Goal: Information Seeking & Learning: Learn about a topic

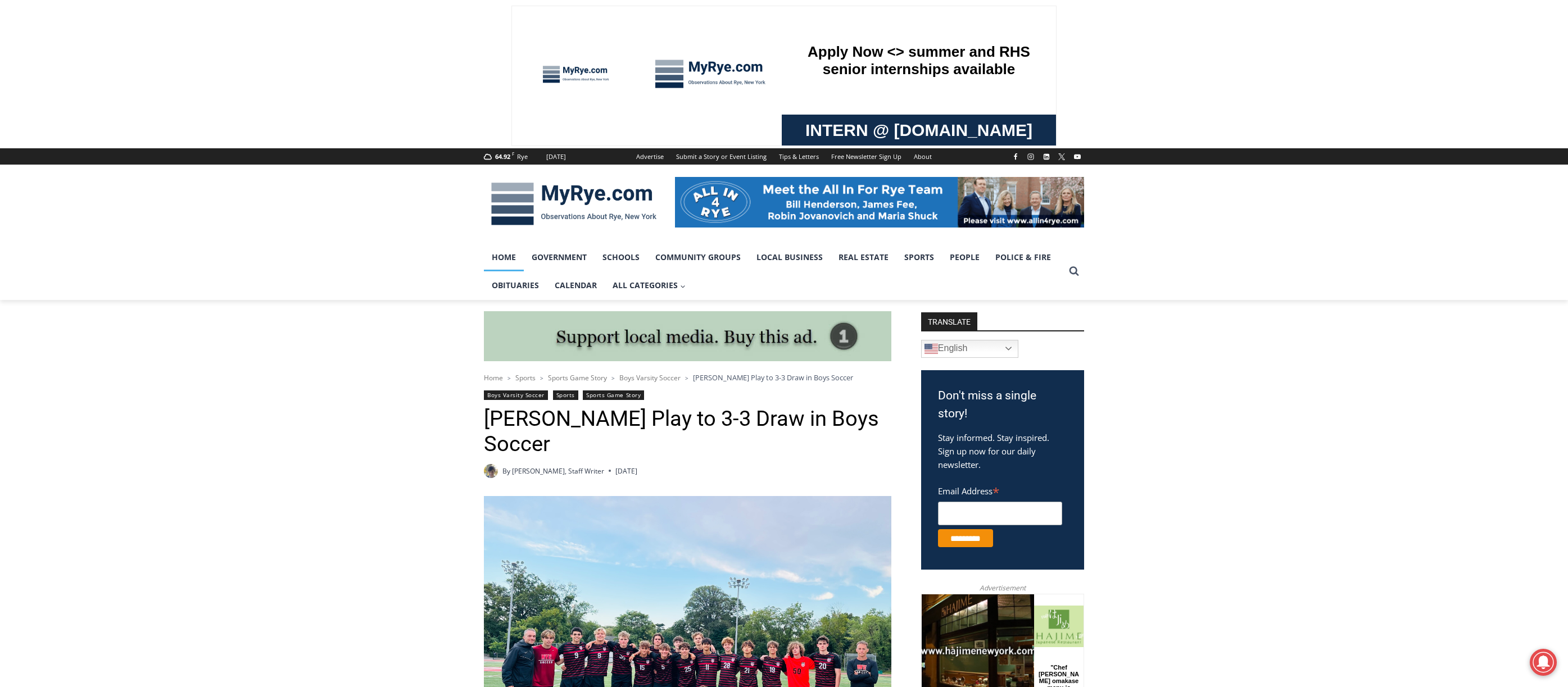
click at [502, 252] on link "Home" at bounding box center [503, 258] width 40 height 28
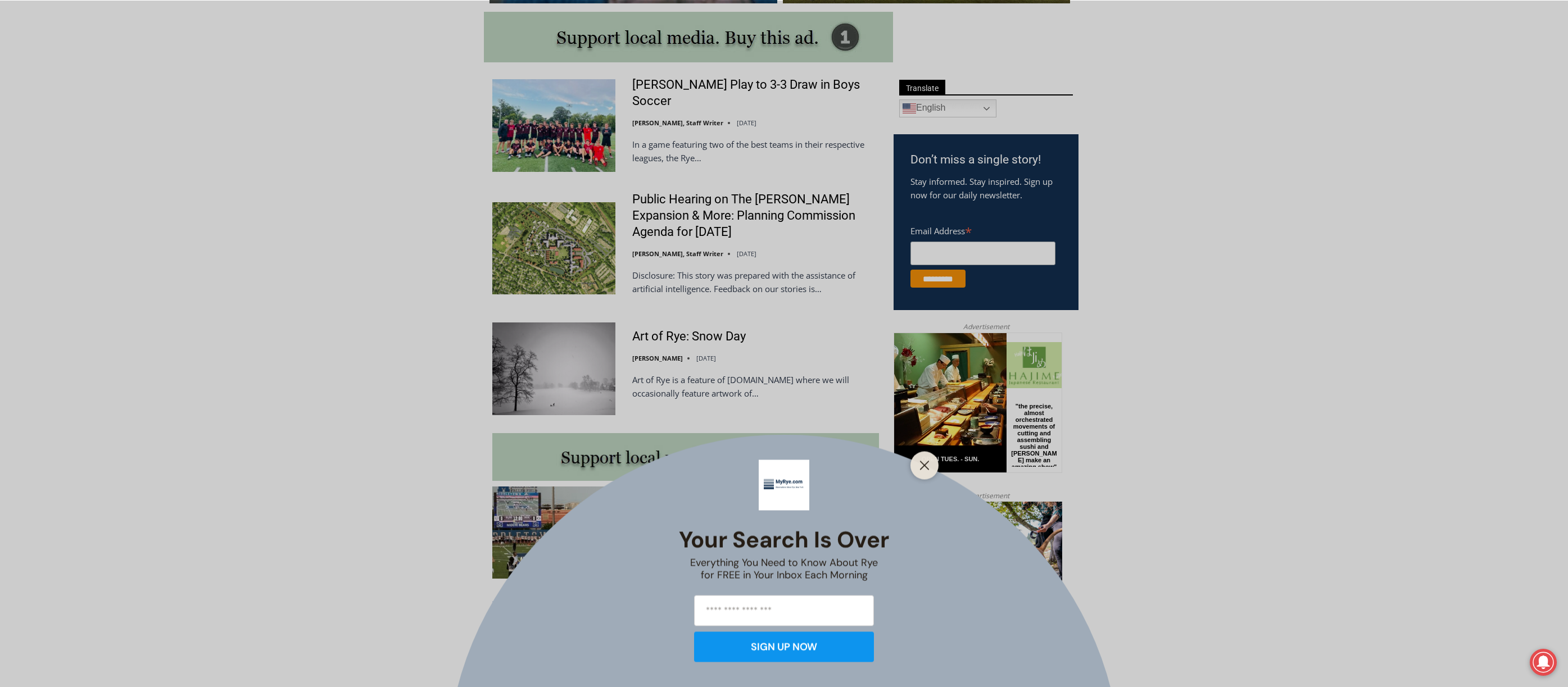
scroll to position [823, 0]
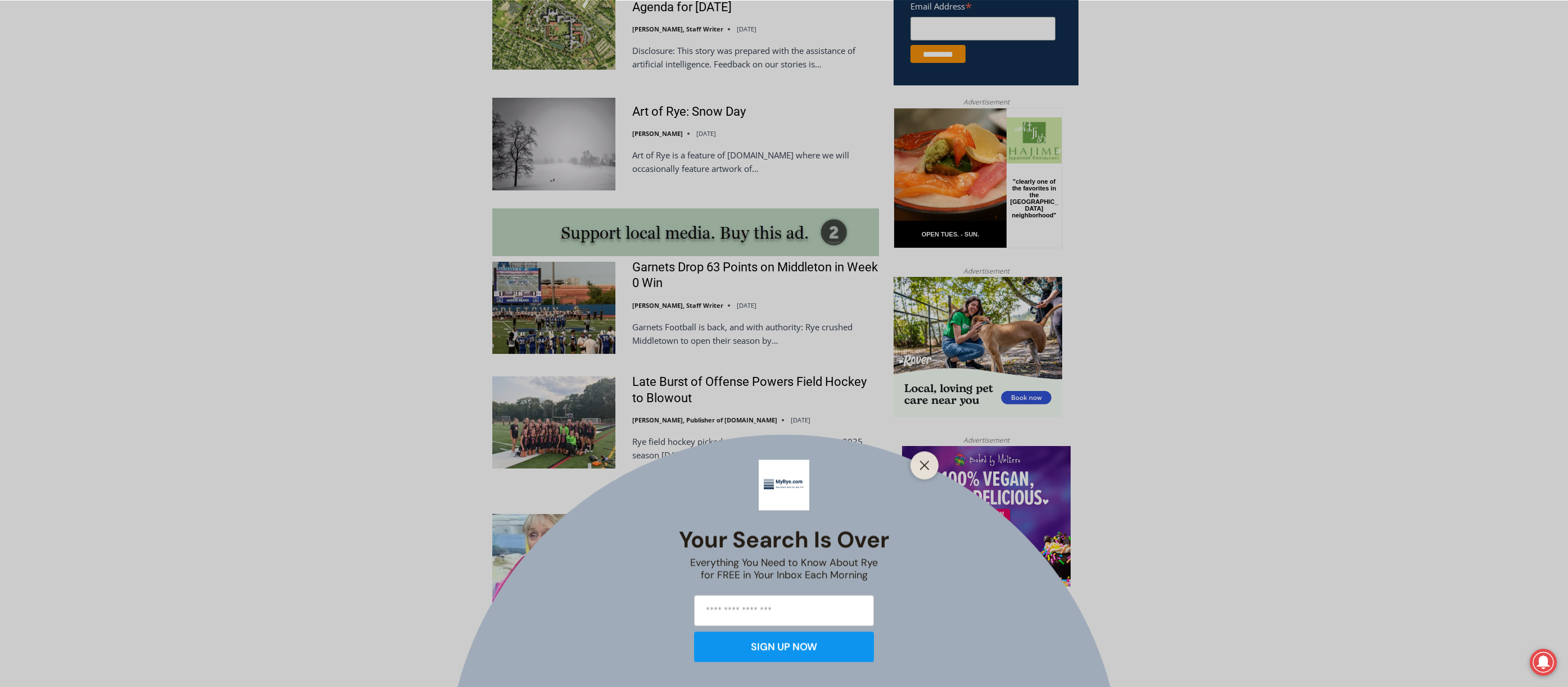
click at [699, 283] on div "Your Search is Over Everything You Need to Know About Rye for FREE in Your Inbo…" at bounding box center [784, 344] width 1568 height 687
click at [926, 467] on line "Close" at bounding box center [925, 465] width 8 height 8
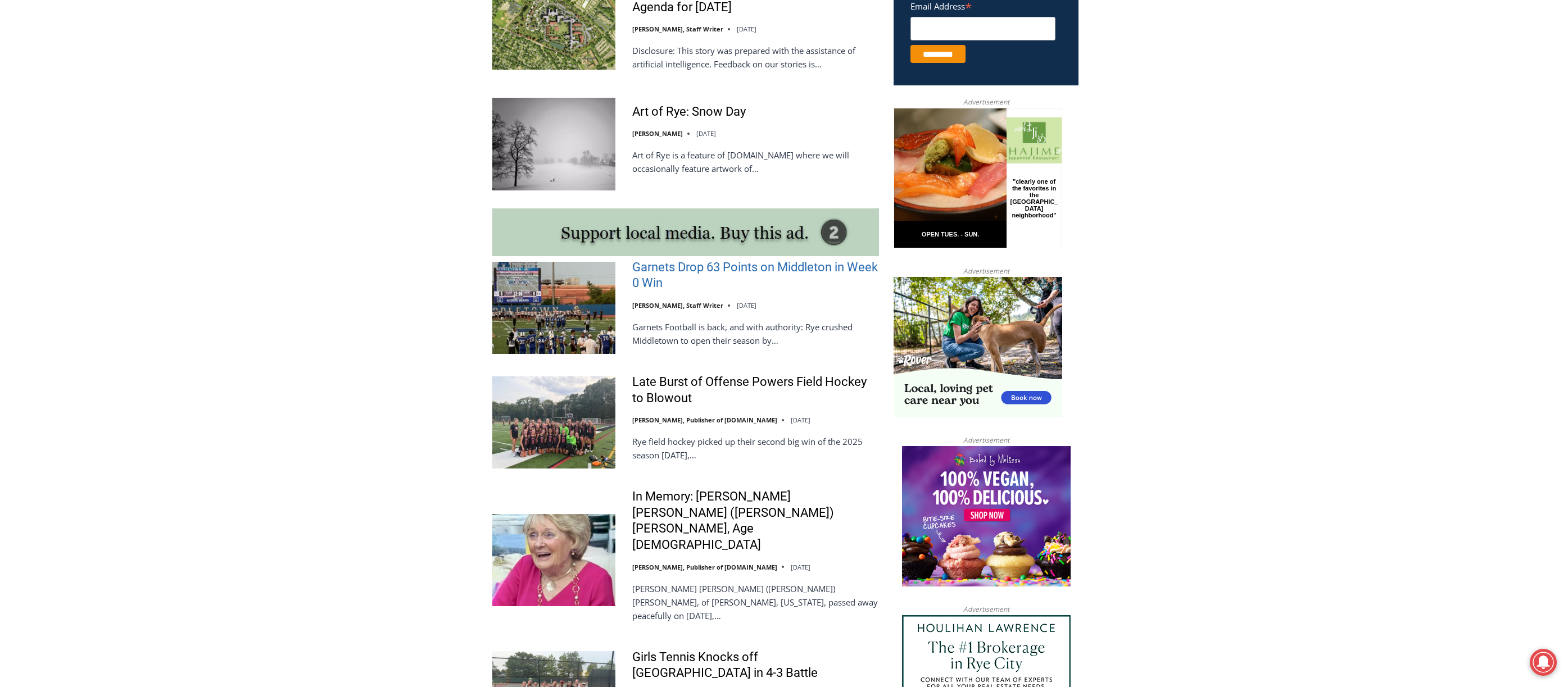
click at [693, 270] on link "Garnets Drop 63 Points on Middleton in Week 0 Win" at bounding box center [756, 275] width 247 height 32
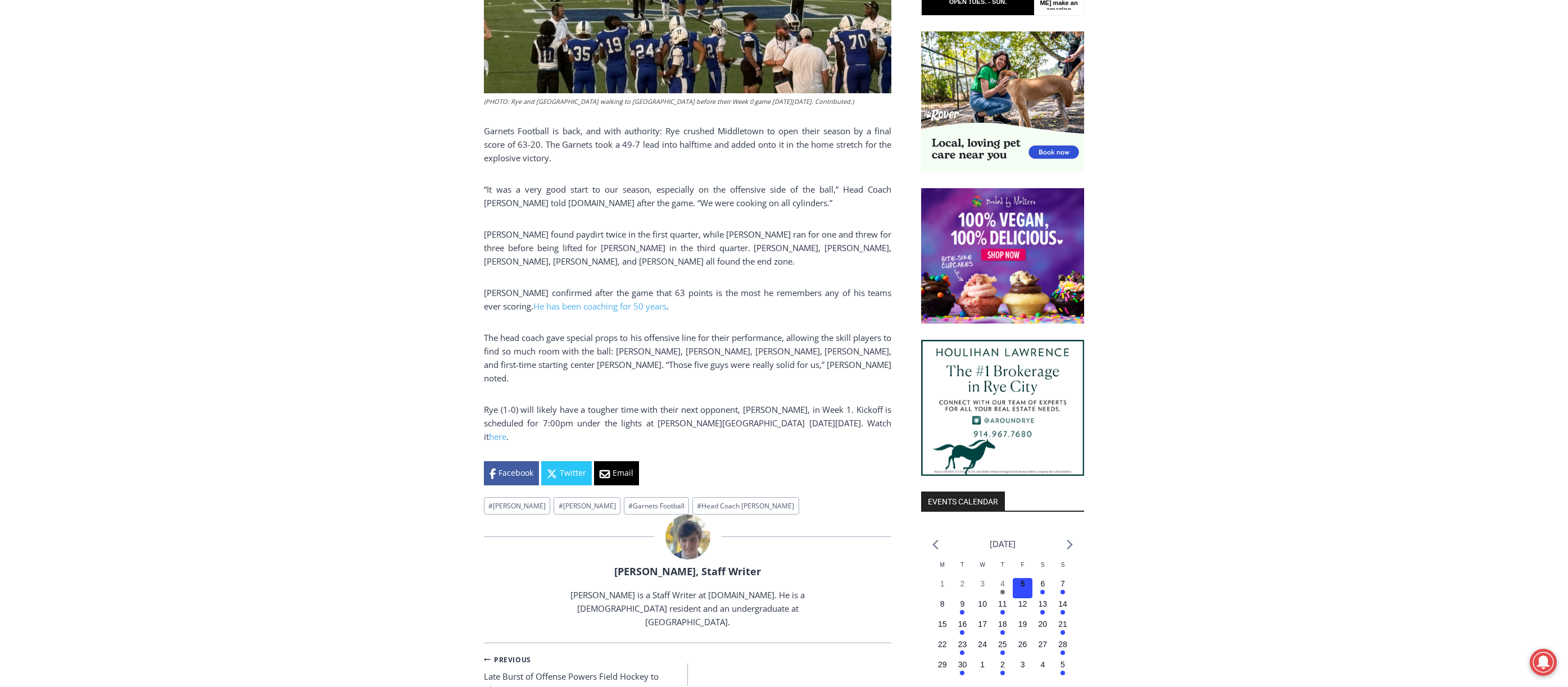
scroll to position [708, 0]
